Goal: Information Seeking & Learning: Compare options

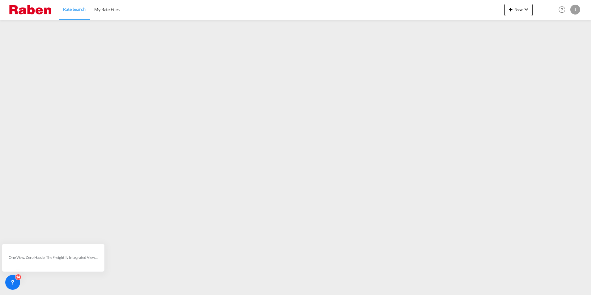
click at [79, 11] on span "Rate Search" at bounding box center [74, 8] width 23 height 5
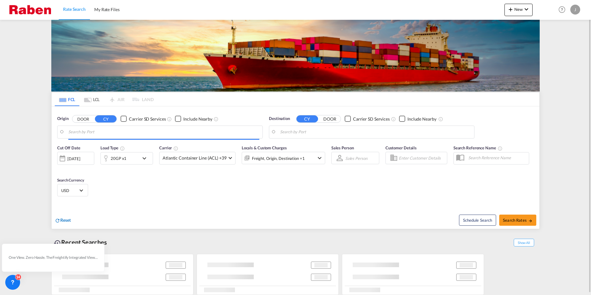
click at [65, 222] on span "Reset" at bounding box center [65, 219] width 11 height 5
type input "[GEOGRAPHIC_DATA], NLRTM"
type input "La Guaira, VELAG"
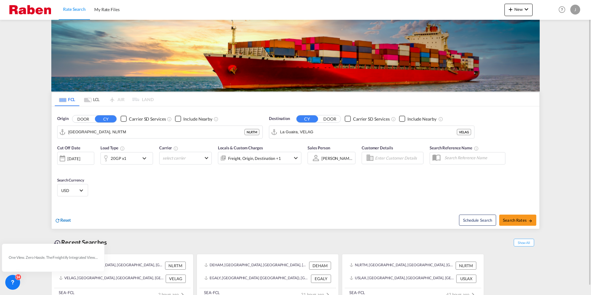
click at [68, 220] on span "Reset" at bounding box center [65, 219] width 11 height 5
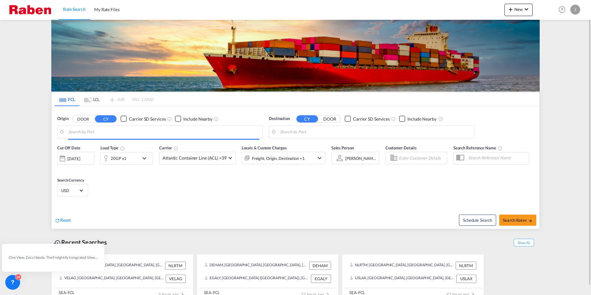
click at [106, 134] on body "Rate Search My Rate Files Rate Search My Rate Files New Rates Ratecard Rateshee…" at bounding box center [295, 147] width 591 height 295
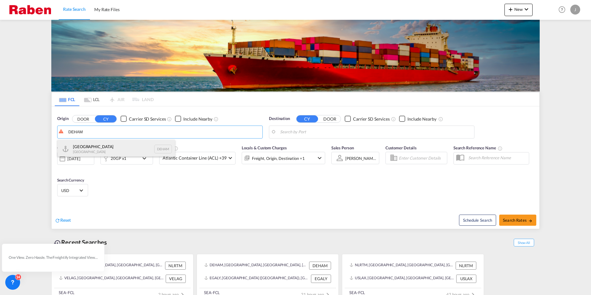
click at [96, 147] on div "[GEOGRAPHIC_DATA] [GEOGRAPHIC_DATA] DEHAM" at bounding box center [116, 149] width 117 height 19
type input "[GEOGRAPHIC_DATA], [GEOGRAPHIC_DATA]"
click at [354, 132] on body "Rate Search My Rate Files Rate Search My Rate Files New Rates Ratecard Rateshee…" at bounding box center [295, 147] width 591 height 295
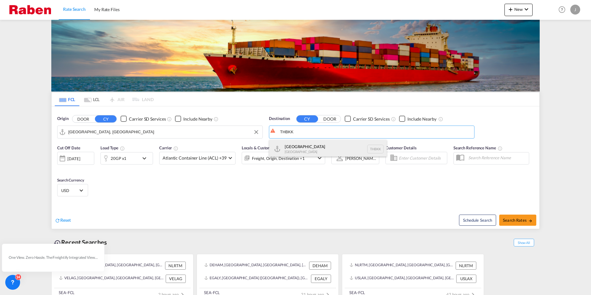
click at [315, 143] on div "[GEOGRAPHIC_DATA] [GEOGRAPHIC_DATA] THBKK" at bounding box center [327, 149] width 117 height 19
type input "[GEOGRAPHIC_DATA], THBKK"
click at [226, 157] on md-select-value "Atlantic Container Line (ACL) +39" at bounding box center [198, 158] width 76 height 12
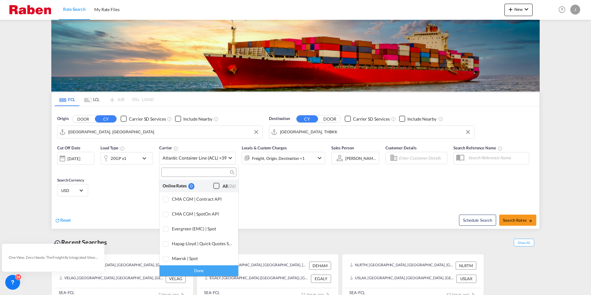
scroll to position [378, 0]
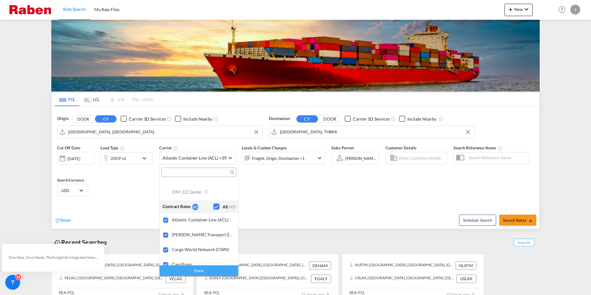
click at [213, 207] on div "Checkbox No Ink" at bounding box center [216, 206] width 6 height 6
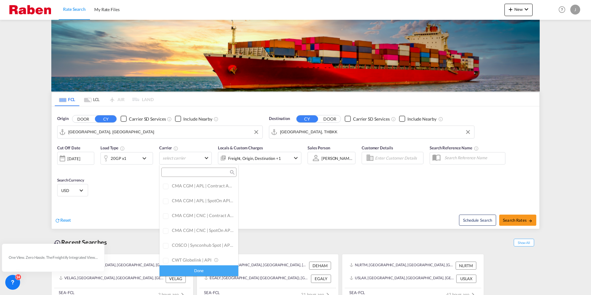
scroll to position [0, 0]
click at [213, 184] on div "Checkbox No Ink" at bounding box center [216, 186] width 6 height 6
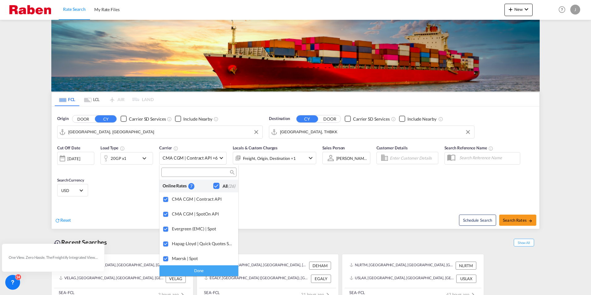
click at [527, 220] on md-backdrop at bounding box center [295, 147] width 591 height 295
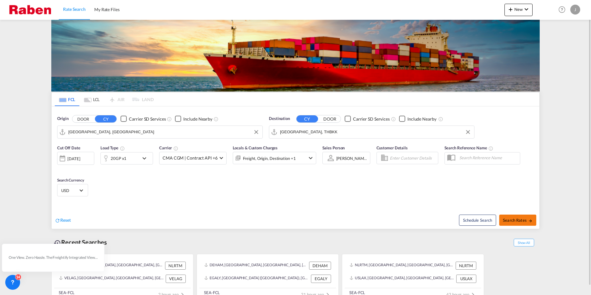
click at [519, 220] on span "Search Rates" at bounding box center [518, 220] width 30 height 5
type input "DEHAM to THBKK / [DATE]"
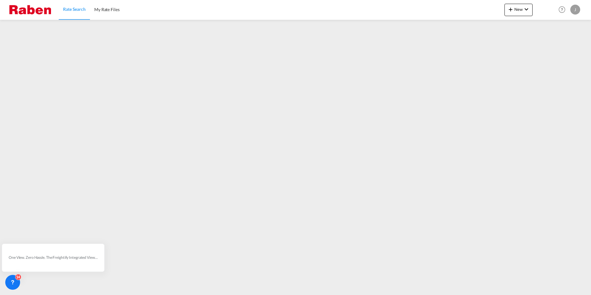
click at [69, 8] on span "Rate Search" at bounding box center [74, 8] width 23 height 5
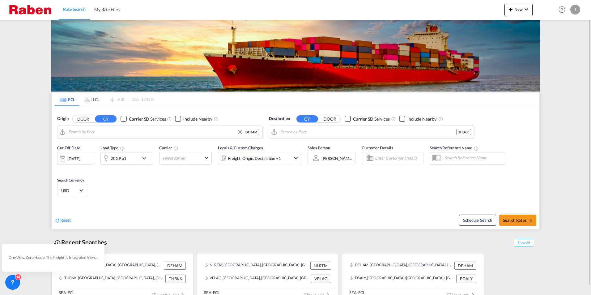
type input "[GEOGRAPHIC_DATA], [GEOGRAPHIC_DATA]"
type input "[GEOGRAPHIC_DATA], THBKK"
click at [62, 221] on span "Reset" at bounding box center [65, 219] width 11 height 5
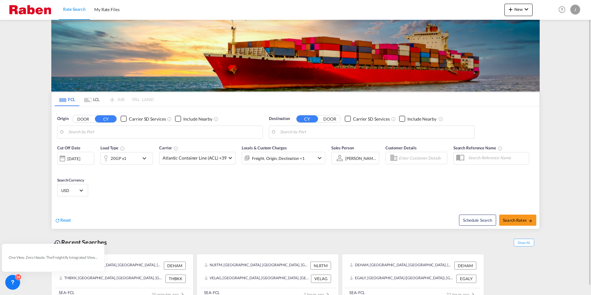
click at [111, 133] on body "Rate Search My Rate Files Rate Search My Rate Files New Rates Ratecard Rateshee…" at bounding box center [295, 147] width 591 height 295
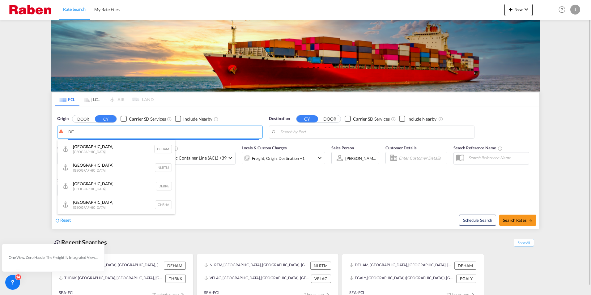
type input "D"
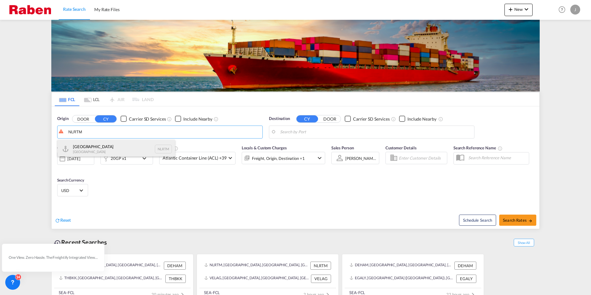
click at [87, 146] on div "[GEOGRAPHIC_DATA] [GEOGRAPHIC_DATA] NLRTM" at bounding box center [116, 149] width 117 height 19
type input "[GEOGRAPHIC_DATA], NLRTM"
click at [352, 134] on body "Rate Search My Rate Files Rate Search My Rate Files New Rates Ratecard Rateshee…" at bounding box center [295, 147] width 591 height 295
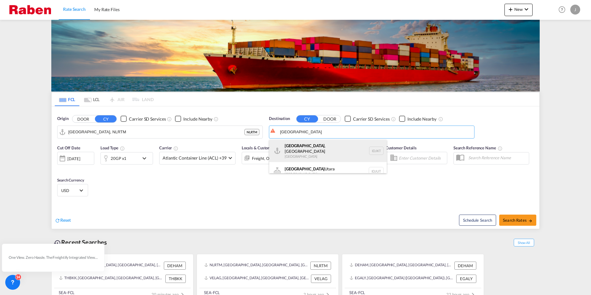
click at [316, 149] on div "[GEOGRAPHIC_DATA] , [GEOGRAPHIC_DATA] [GEOGRAPHIC_DATA] IDJKT" at bounding box center [327, 151] width 117 height 22
type input "[GEOGRAPHIC_DATA], [GEOGRAPHIC_DATA], IDJKT"
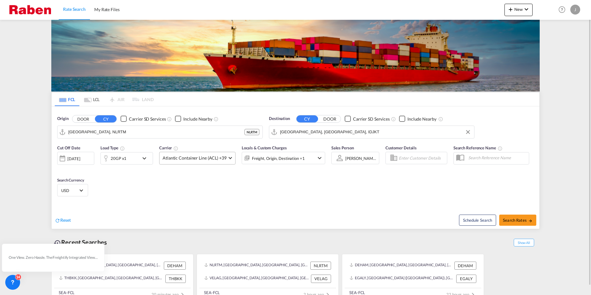
click at [190, 159] on span "Atlantic Container Line (ACL) +39" at bounding box center [195, 158] width 64 height 6
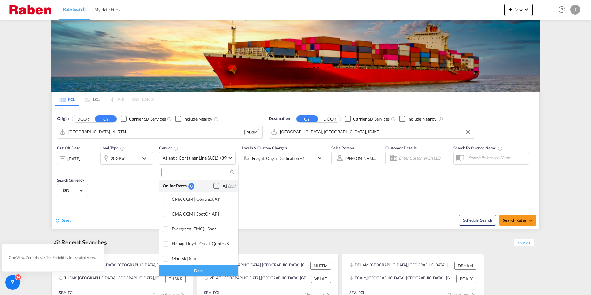
scroll to position [378, 0]
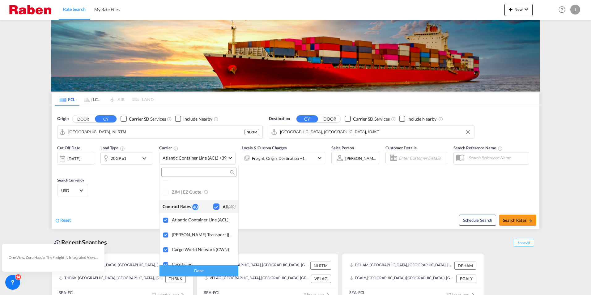
click at [213, 207] on div "Checkbox No Ink" at bounding box center [216, 206] width 6 height 6
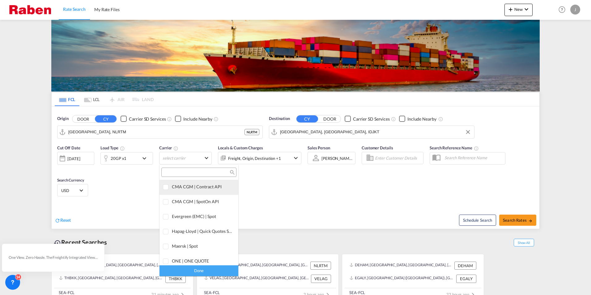
scroll to position [0, 0]
click at [213, 185] on div "Checkbox No Ink" at bounding box center [216, 186] width 6 height 6
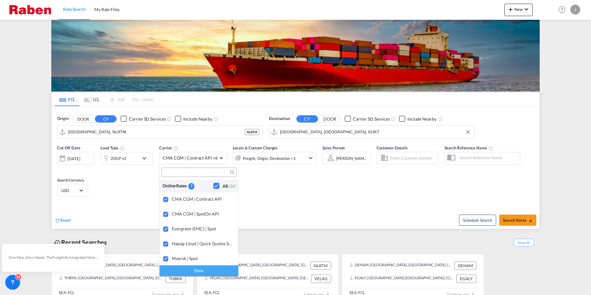
click at [527, 222] on md-backdrop at bounding box center [295, 147] width 591 height 295
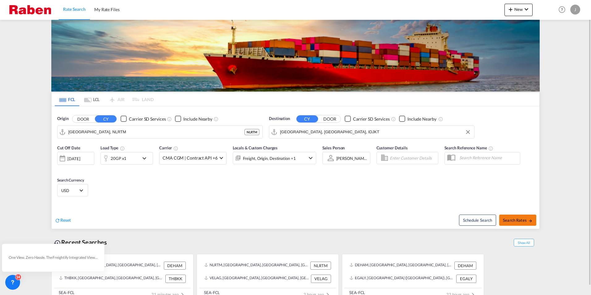
click at [520, 221] on span "Search Rates" at bounding box center [518, 220] width 30 height 5
type input "NLRTM to IDJKT / [DATE]"
